Goal: Task Accomplishment & Management: Manage account settings

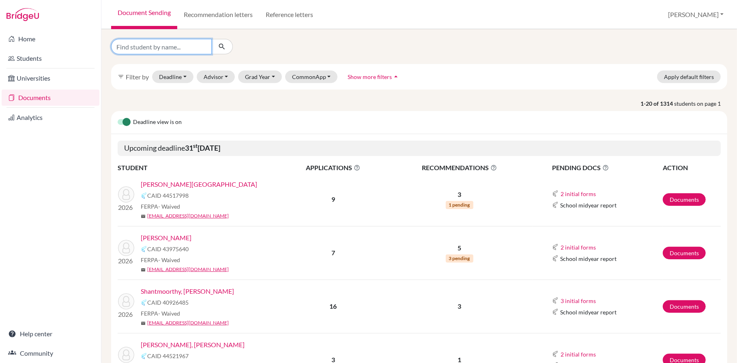
click at [158, 48] on input "Find student by name..." at bounding box center [161, 46] width 101 height 15
type input "wood"
click button "submit" at bounding box center [221, 46] width 21 height 15
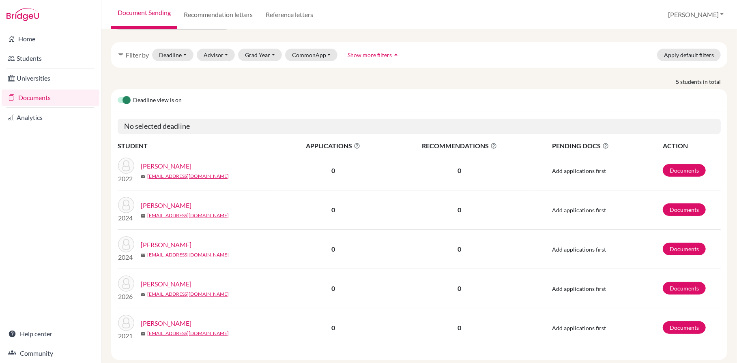
scroll to position [28, 0]
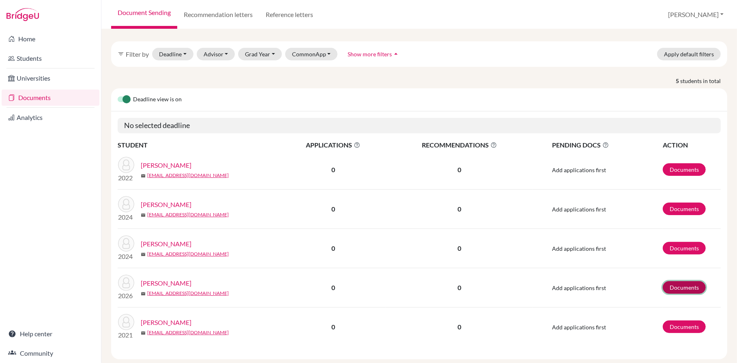
click at [682, 294] on link "Documents" at bounding box center [683, 287] width 43 height 13
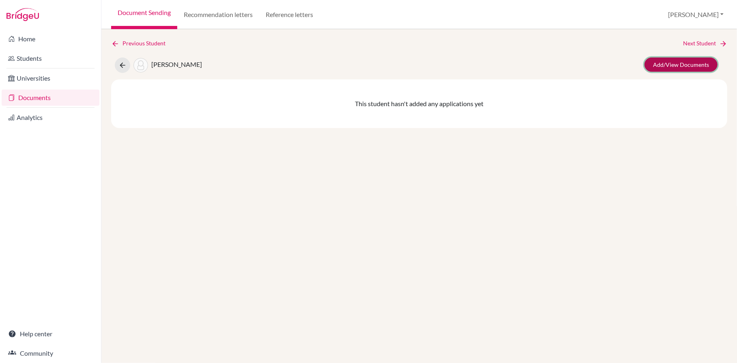
click at [687, 67] on link "Add/View Documents" at bounding box center [680, 65] width 73 height 14
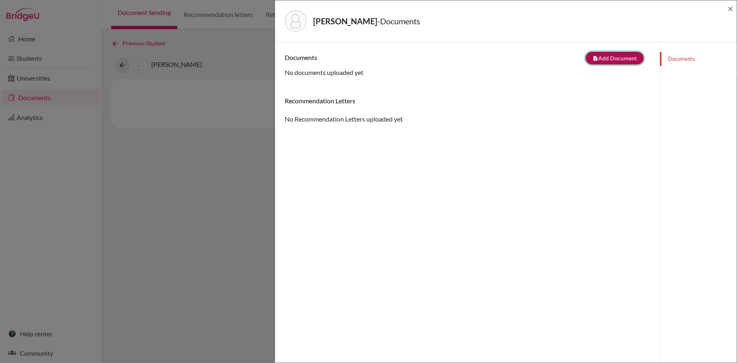
click at [607, 58] on button "note_add Add Document" at bounding box center [614, 58] width 58 height 13
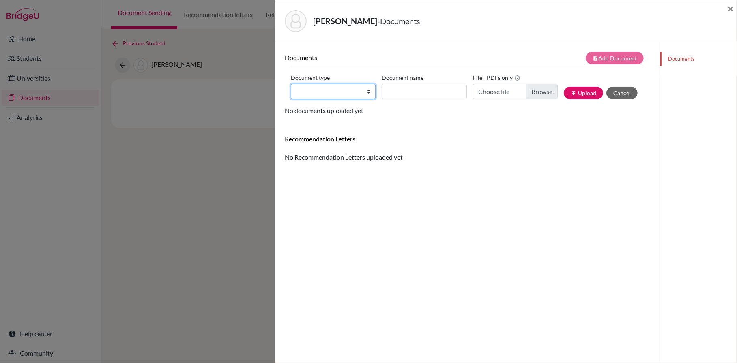
click at [366, 91] on select "Change explanation for Common App reports Counselor recommendation Internationa…" at bounding box center [333, 91] width 85 height 15
select select "2"
click at [291, 85] on select "Change explanation for Common App reports Counselor recommendation Internationa…" at bounding box center [333, 91] width 85 height 15
click at [418, 90] on input "Document name" at bounding box center [423, 91] width 85 height 15
type input "Initial Transcript"
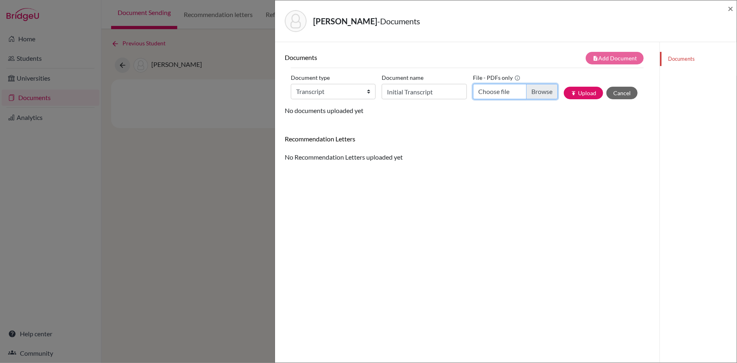
click at [537, 91] on input "Choose file" at bounding box center [515, 91] width 85 height 15
type input "C:\fakepath\Woods, Isaac - Initial Transcrip.pdf"
click at [599, 90] on button "publish Upload" at bounding box center [582, 93] width 39 height 13
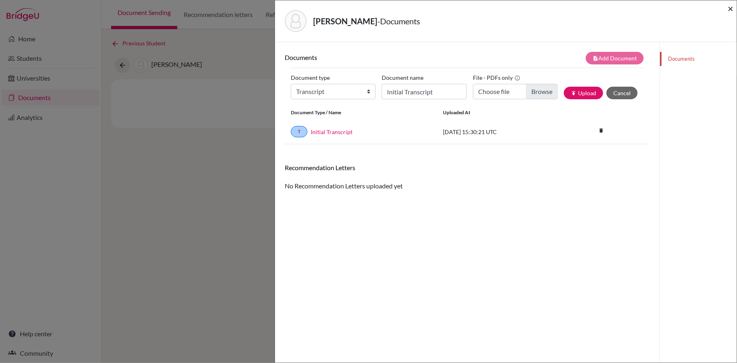
click at [730, 8] on span "×" at bounding box center [730, 8] width 6 height 12
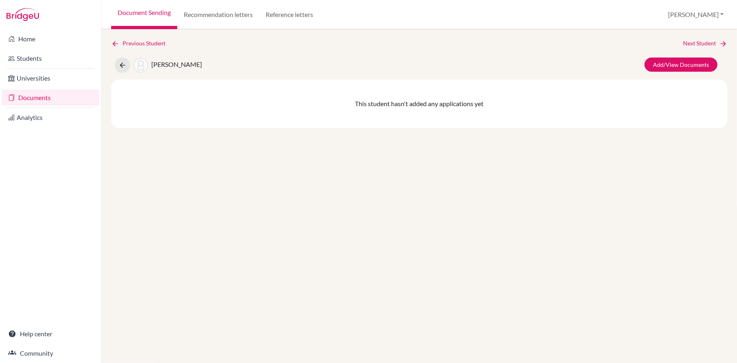
click at [52, 99] on link "Documents" at bounding box center [51, 98] width 98 height 16
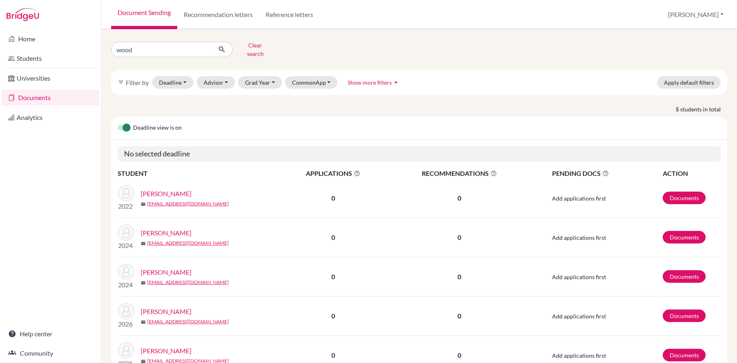
click at [161, 309] on link "[PERSON_NAME]" at bounding box center [166, 312] width 51 height 10
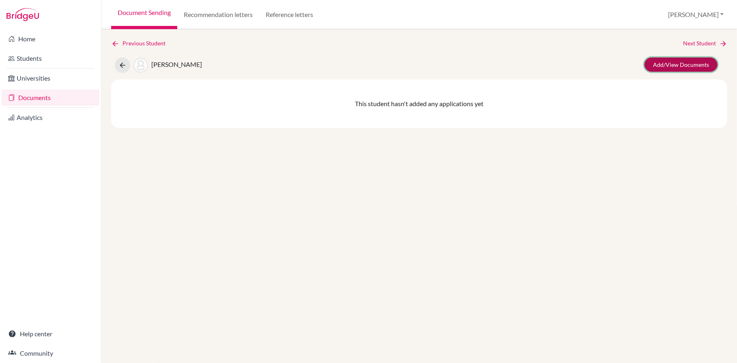
click at [664, 68] on link "Add/View Documents" at bounding box center [680, 65] width 73 height 14
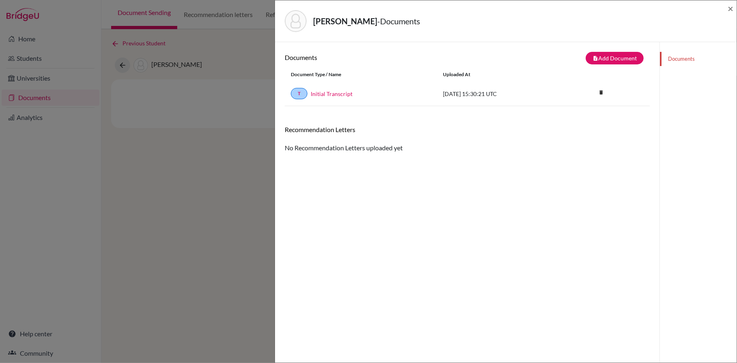
click at [678, 62] on link "Documents" at bounding box center [698, 59] width 77 height 14
click at [681, 56] on link "Documents" at bounding box center [698, 59] width 77 height 14
click at [728, 8] on span "×" at bounding box center [730, 8] width 6 height 12
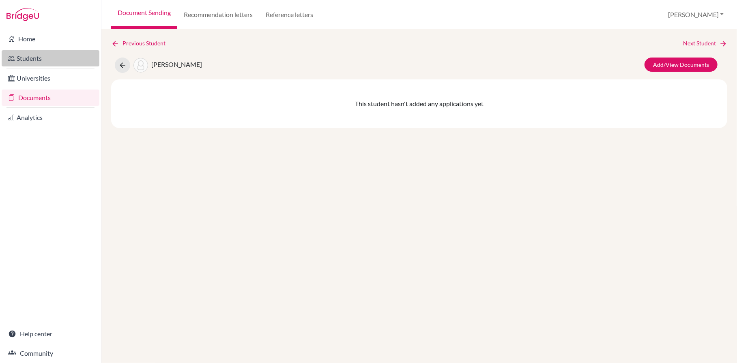
click at [63, 57] on link "Students" at bounding box center [51, 58] width 98 height 16
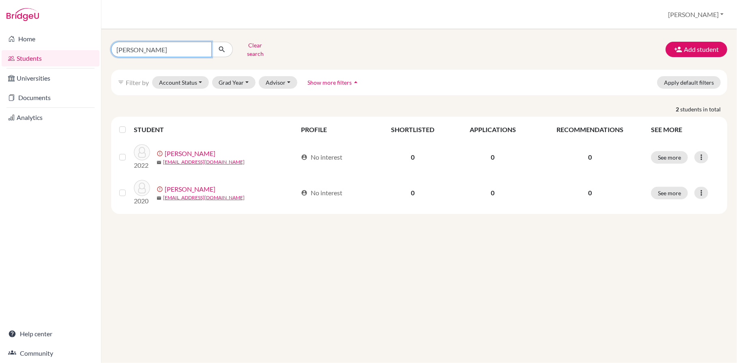
click at [204, 51] on input "[PERSON_NAME]" at bounding box center [161, 49] width 101 height 15
type input "r"
type input "[PERSON_NAME]"
click button "submit" at bounding box center [221, 49] width 21 height 15
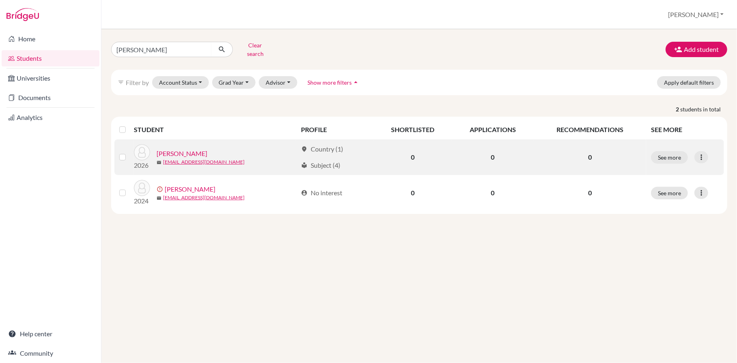
click at [180, 152] on link "[PERSON_NAME]" at bounding box center [181, 154] width 51 height 10
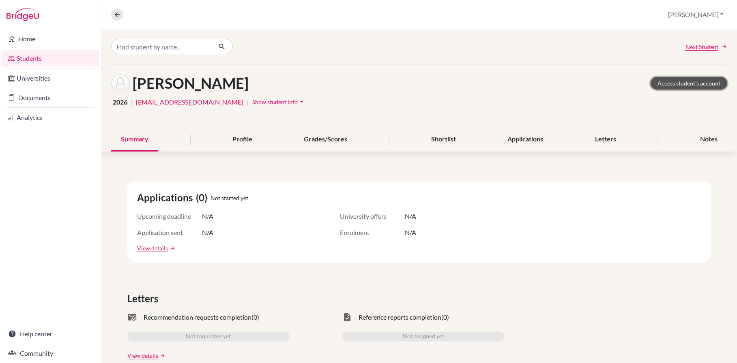
click at [686, 83] on link "Access student's account" at bounding box center [688, 83] width 77 height 13
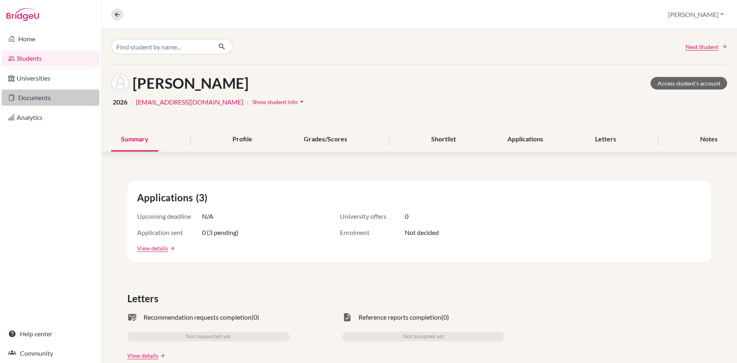
click at [57, 94] on link "Documents" at bounding box center [51, 98] width 98 height 16
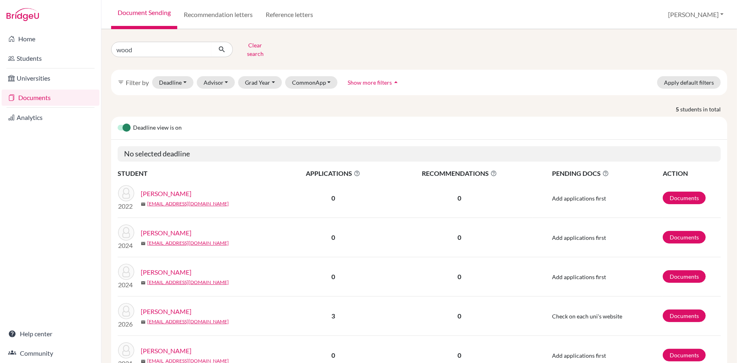
click at [169, 309] on link "[PERSON_NAME]" at bounding box center [166, 312] width 51 height 10
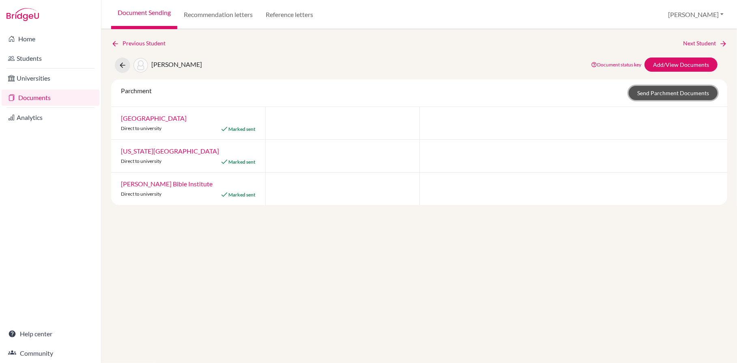
click at [668, 92] on link "Send Parchment Documents" at bounding box center [672, 93] width 89 height 14
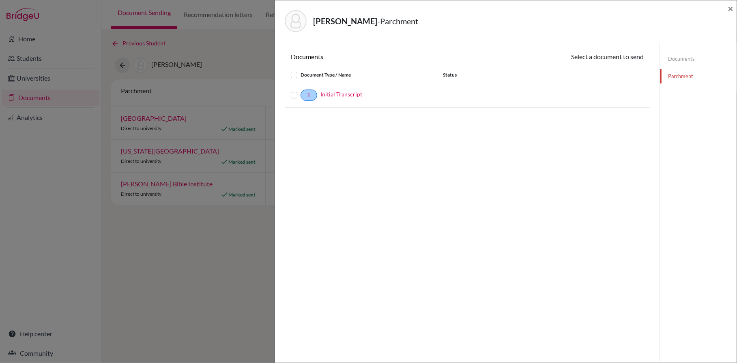
click at [300, 90] on label at bounding box center [300, 90] width 0 height 0
click at [0, 0] on input "checkbox" at bounding box center [0, 0] width 0 height 0
click at [632, 56] on button "Continue" at bounding box center [620, 58] width 45 height 13
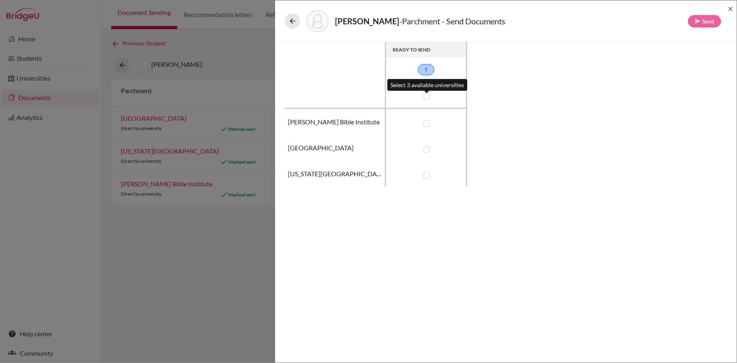
click at [426, 96] on label at bounding box center [426, 96] width 6 height 6
click at [426, 96] on input "checkbox" at bounding box center [424, 96] width 6 height 8
checkbox input "true"
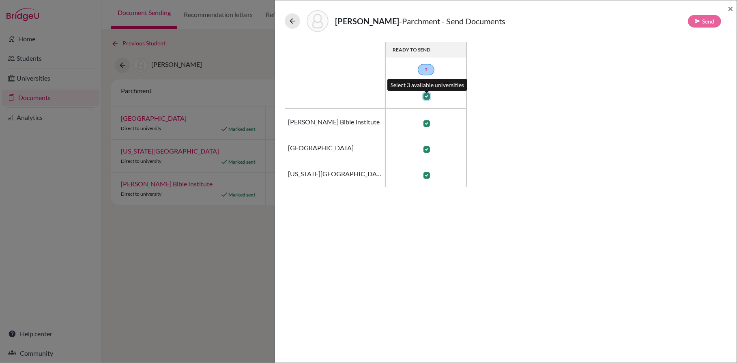
checkbox input "true"
click at [702, 20] on button "Send" at bounding box center [703, 21] width 33 height 13
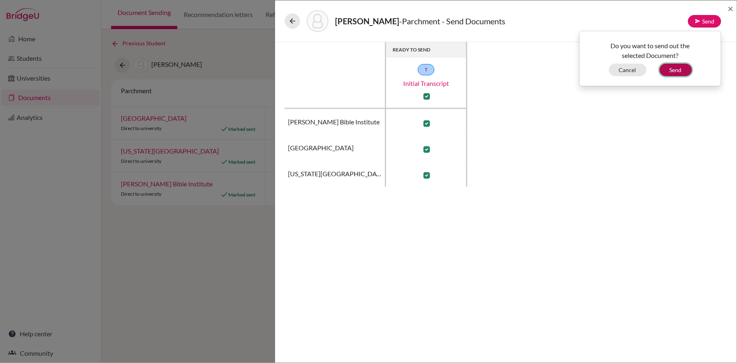
click at [682, 68] on button "Send" at bounding box center [675, 70] width 32 height 13
checkbox input "false"
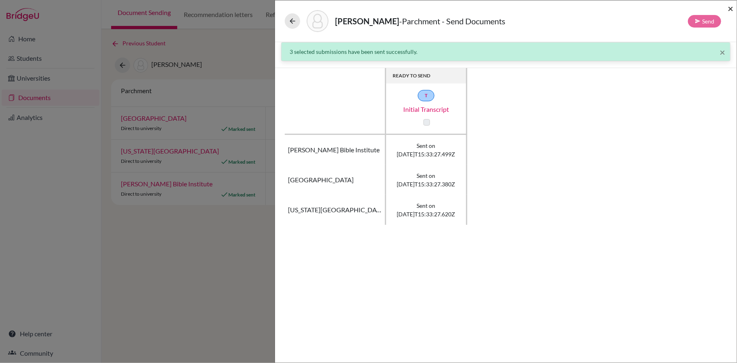
click at [731, 6] on span "×" at bounding box center [730, 8] width 6 height 12
